Goal: Find specific page/section: Find specific page/section

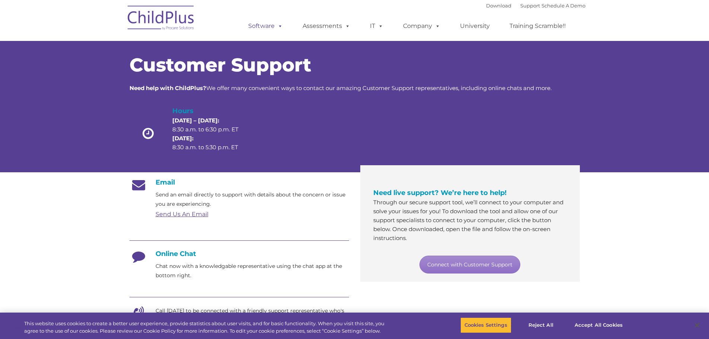
click at [268, 25] on link "Software" at bounding box center [266, 26] width 50 height 15
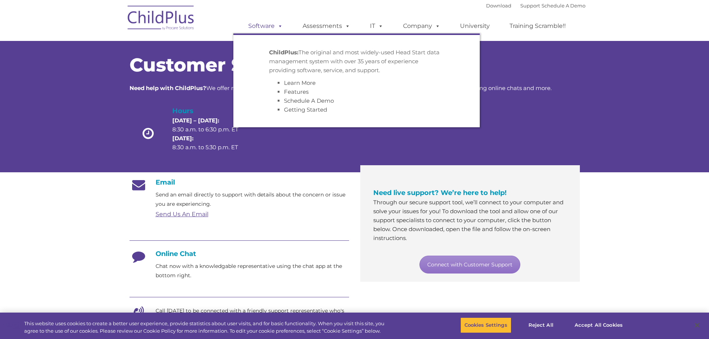
click at [268, 25] on link "Software" at bounding box center [266, 26] width 50 height 15
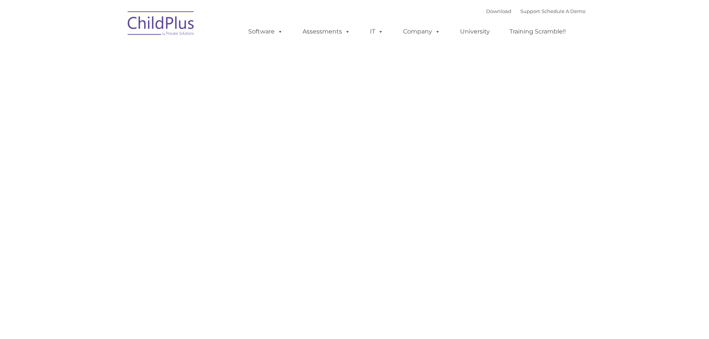
type input ""
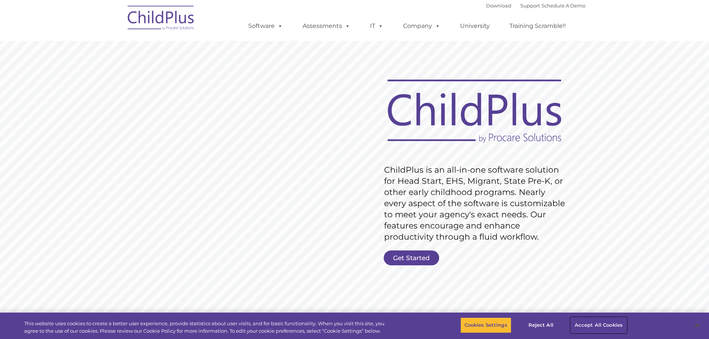
click at [596, 325] on button "Accept All Cookies" at bounding box center [599, 326] width 56 height 16
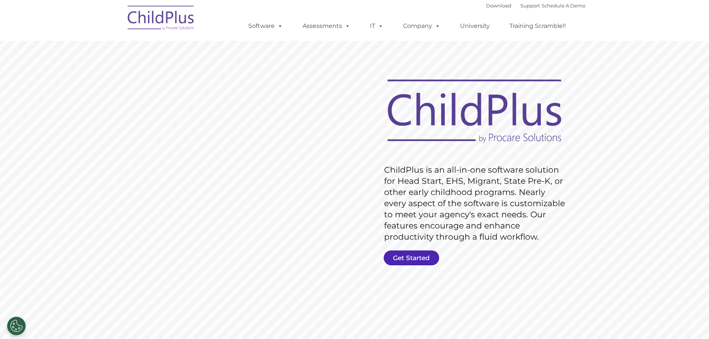
click at [433, 254] on link "Get Started" at bounding box center [411, 258] width 55 height 15
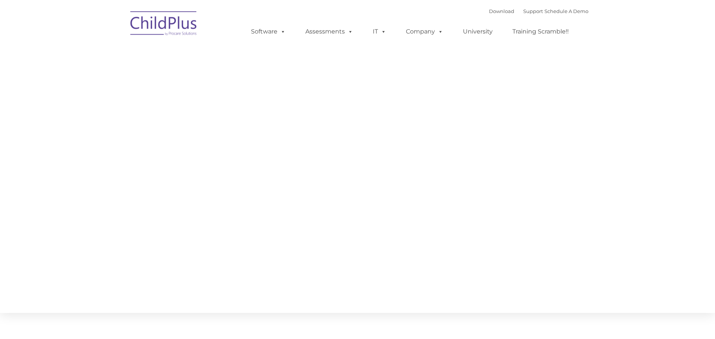
type input ""
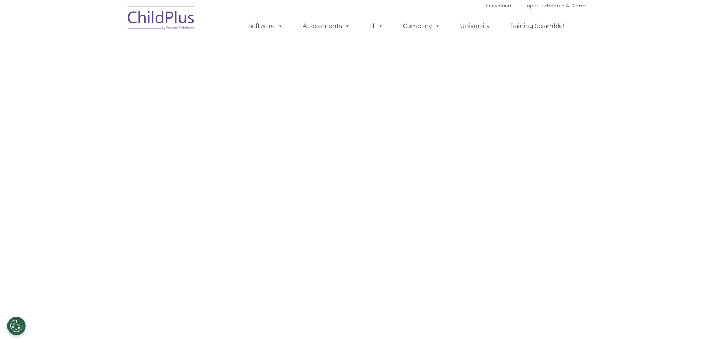
select select "MEDIUM"
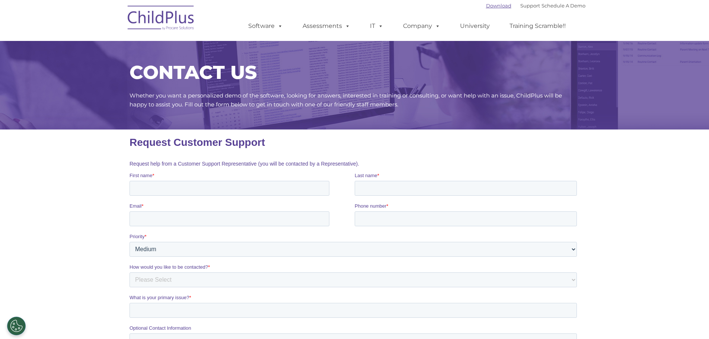
click at [493, 6] on link "Download" at bounding box center [498, 6] width 25 height 6
